Goal: Task Accomplishment & Management: Manage account settings

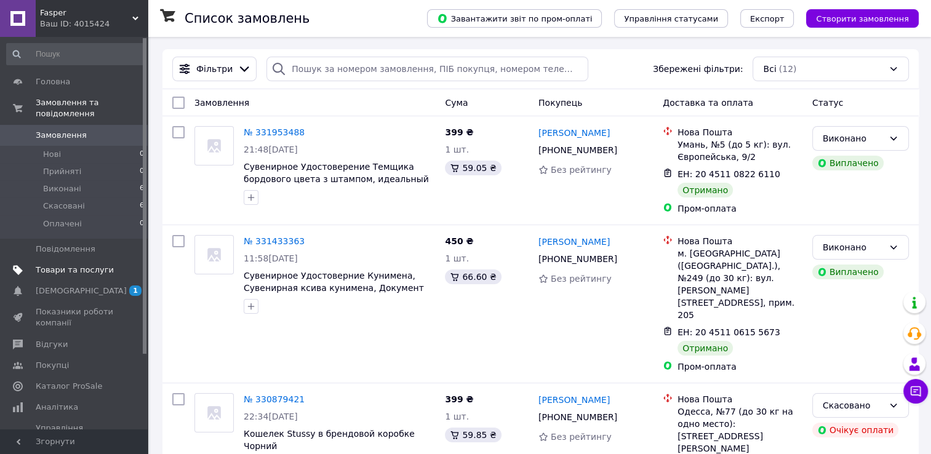
click at [84, 264] on span "Товари та послуги" at bounding box center [75, 269] width 78 height 11
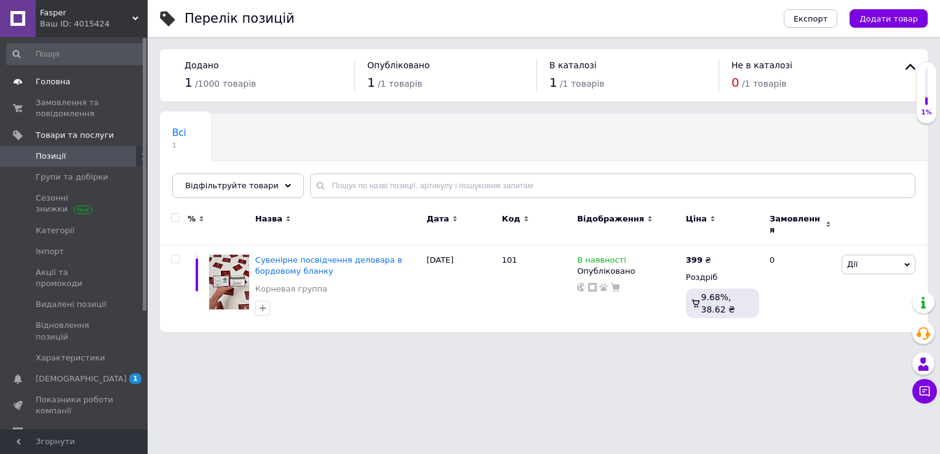
click at [82, 83] on span "Головна" at bounding box center [75, 81] width 78 height 11
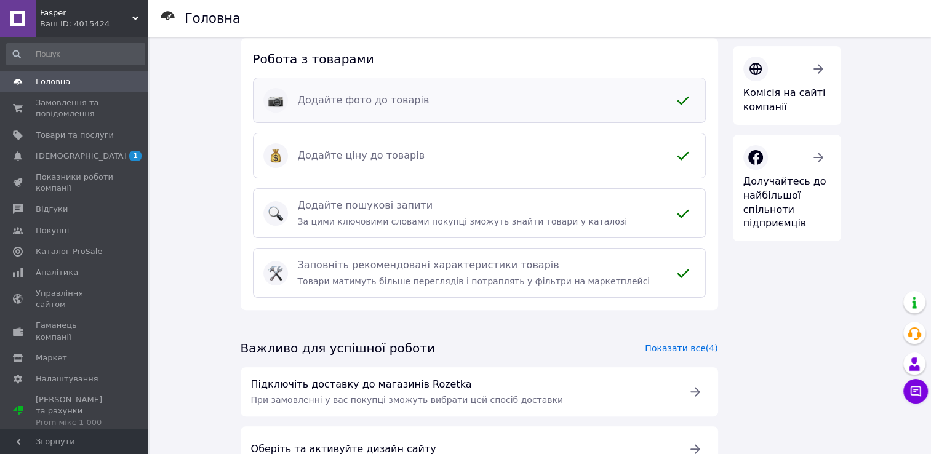
scroll to position [259, 0]
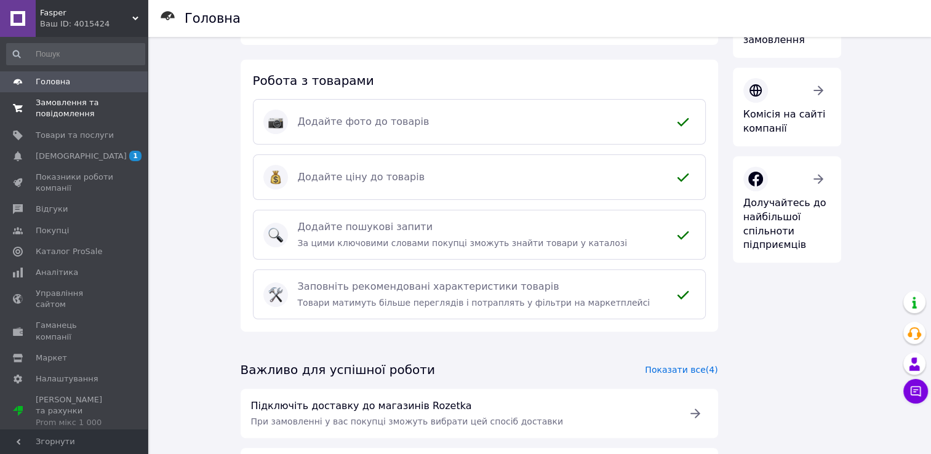
click at [50, 103] on span "Замовлення та повідомлення" at bounding box center [75, 108] width 78 height 22
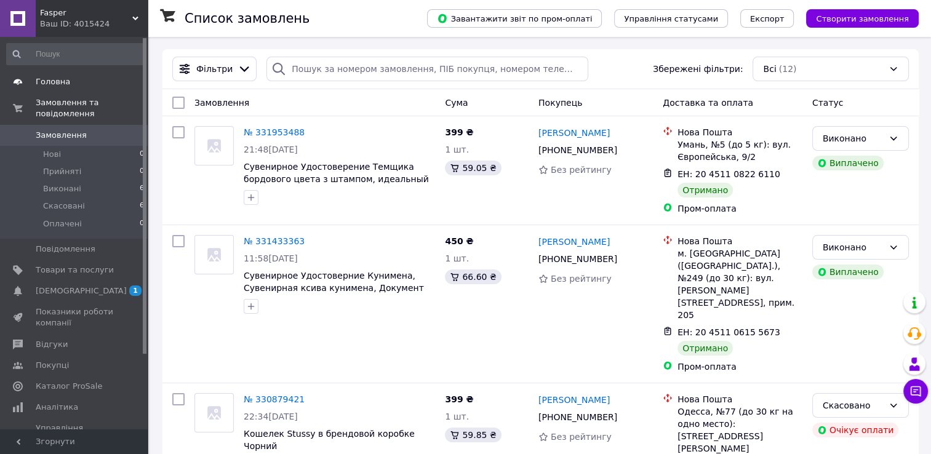
click at [63, 92] on link "Головна" at bounding box center [75, 81] width 151 height 21
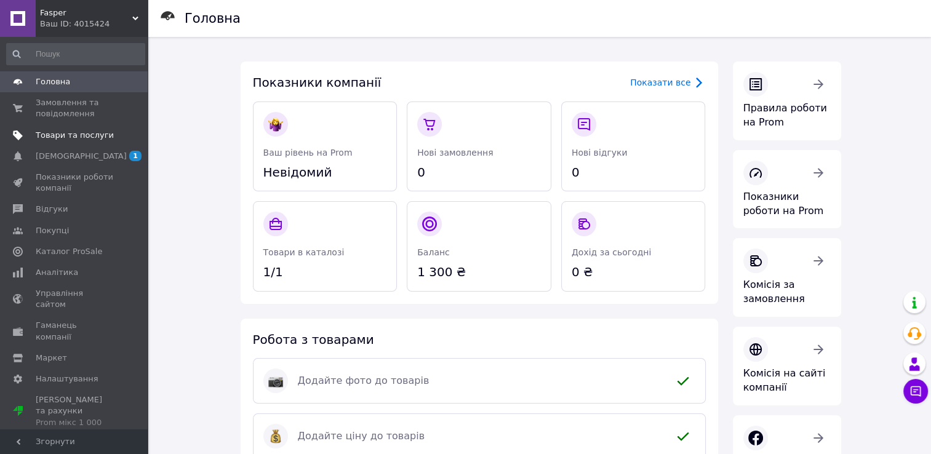
click at [100, 136] on span "Товари та послуги" at bounding box center [75, 135] width 78 height 11
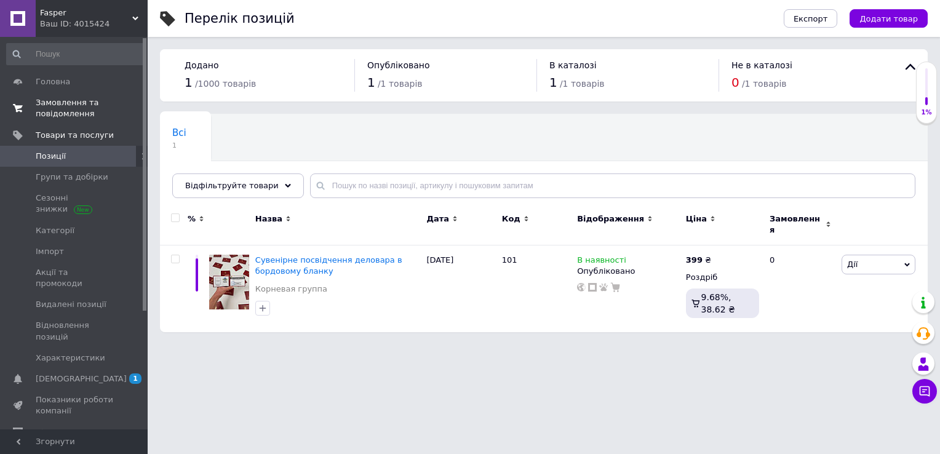
click at [97, 108] on span "Замовлення та повідомлення" at bounding box center [75, 108] width 78 height 22
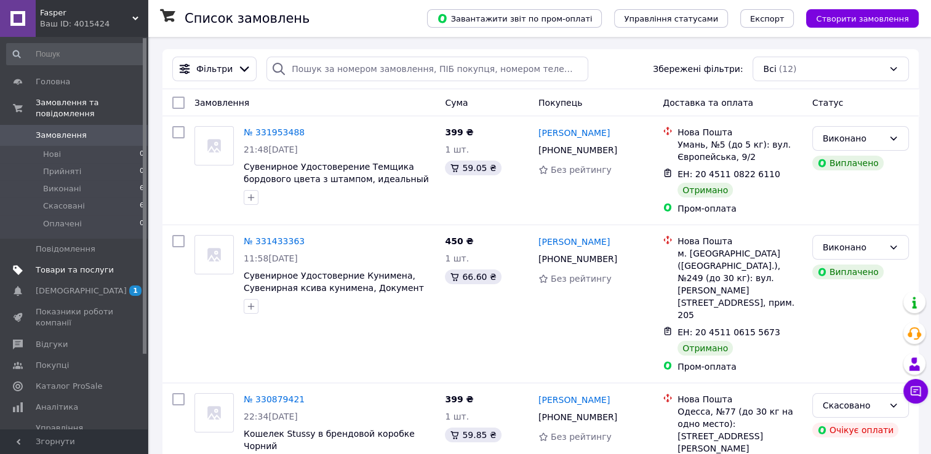
click at [87, 264] on span "Товари та послуги" at bounding box center [75, 269] width 78 height 11
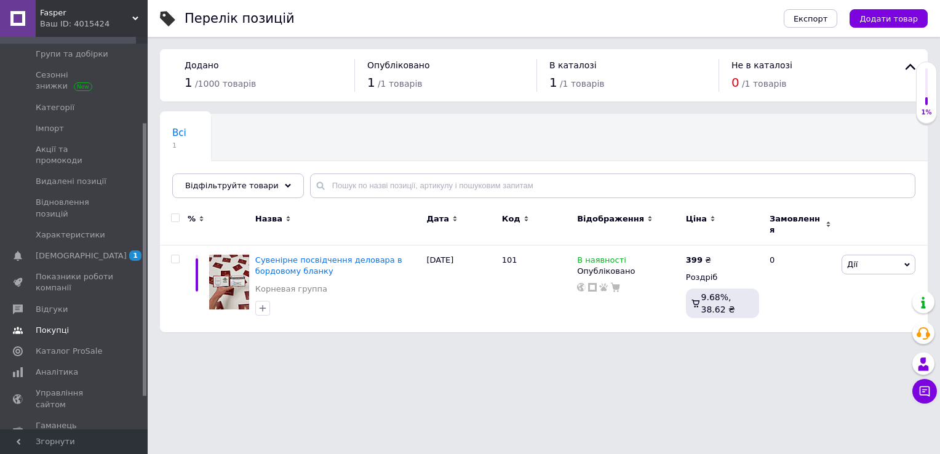
scroll to position [170, 0]
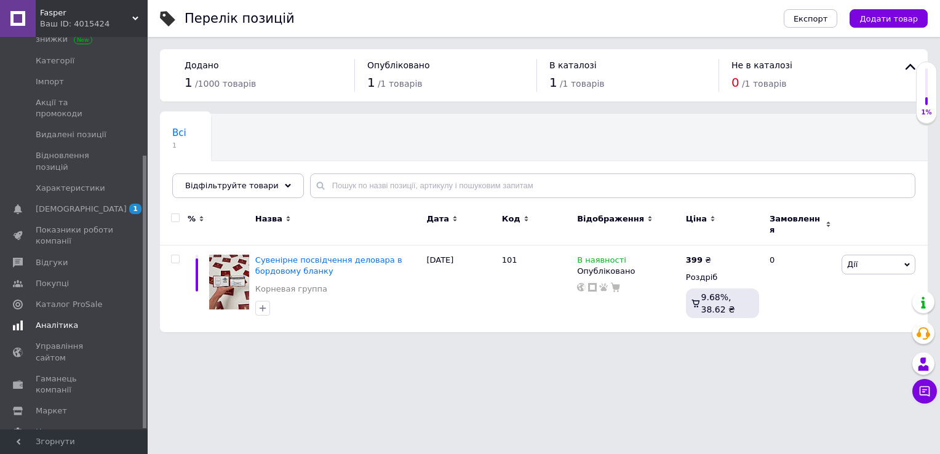
click at [70, 320] on span "Аналітика" at bounding box center [57, 325] width 42 height 11
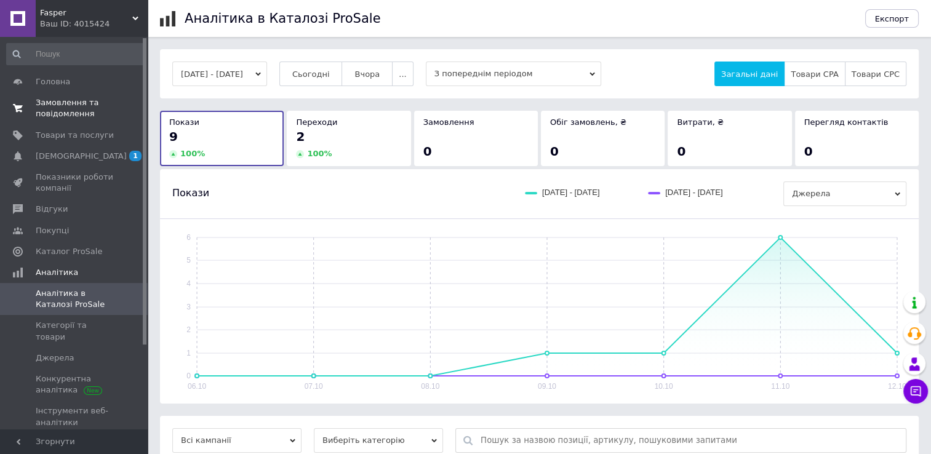
click at [55, 100] on span "Замовлення та повідомлення" at bounding box center [75, 108] width 78 height 22
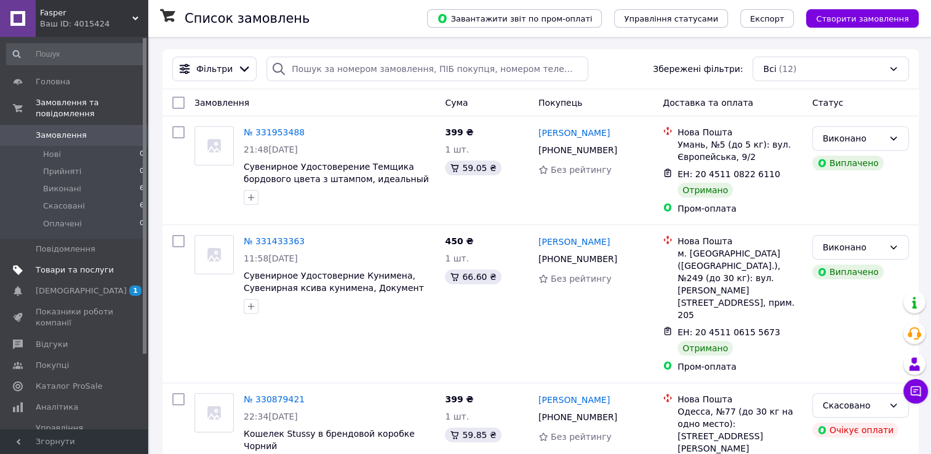
click at [98, 264] on span "Товари та послуги" at bounding box center [75, 269] width 78 height 11
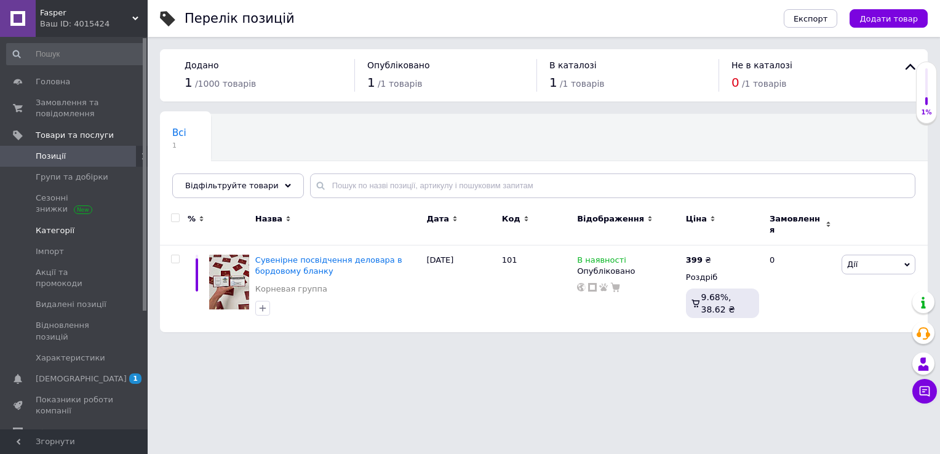
click at [0, 125] on link "Товари та послуги" at bounding box center [75, 135] width 151 height 21
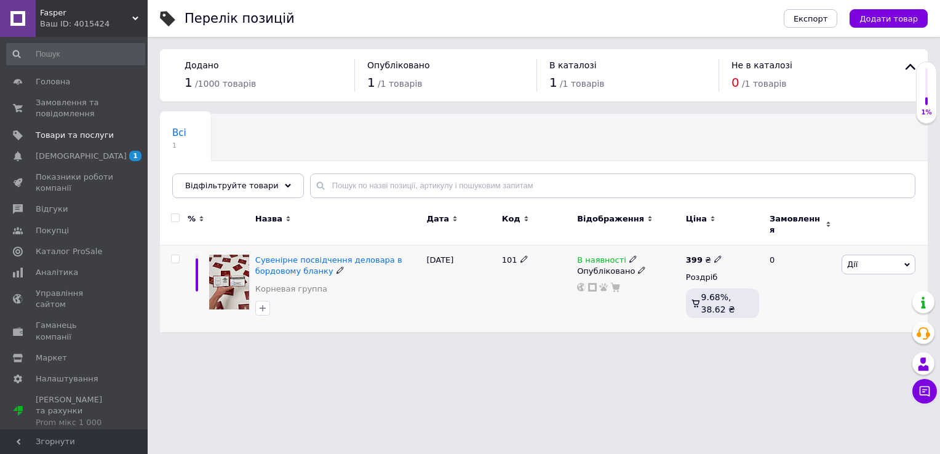
click at [894, 258] on span "Дії" at bounding box center [878, 265] width 74 height 20
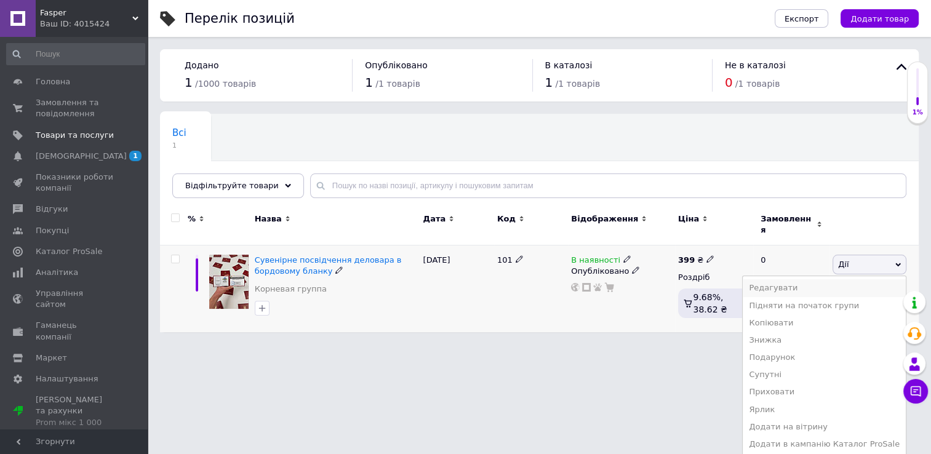
click at [802, 279] on li "Редагувати" at bounding box center [823, 287] width 163 height 17
